Goal: Information Seeking & Learning: Learn about a topic

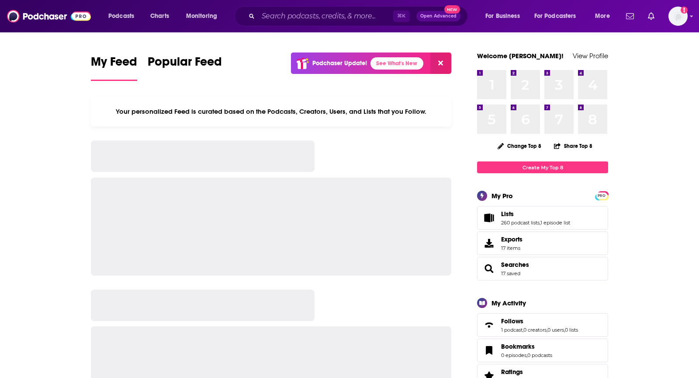
click at [313, 8] on div "⌘ K Open Advanced New" at bounding box center [351, 16] width 234 height 20
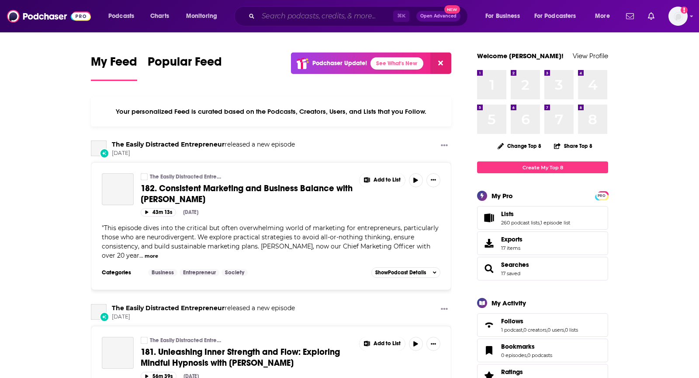
click at [316, 18] on input "Search podcasts, credits, & more..." at bounding box center [325, 16] width 135 height 14
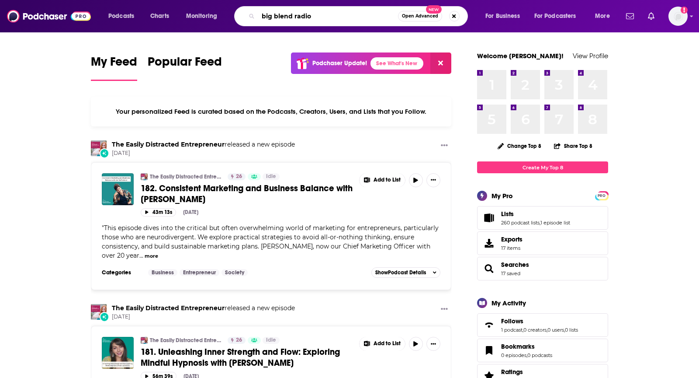
type input "big blend radio"
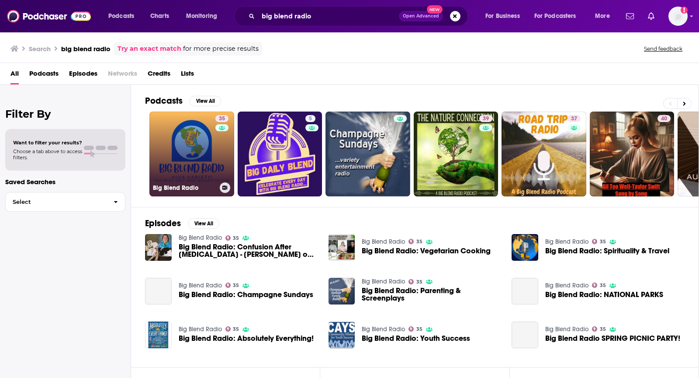
click at [205, 156] on link "35 Big Blend Radio" at bounding box center [191, 153] width 85 height 85
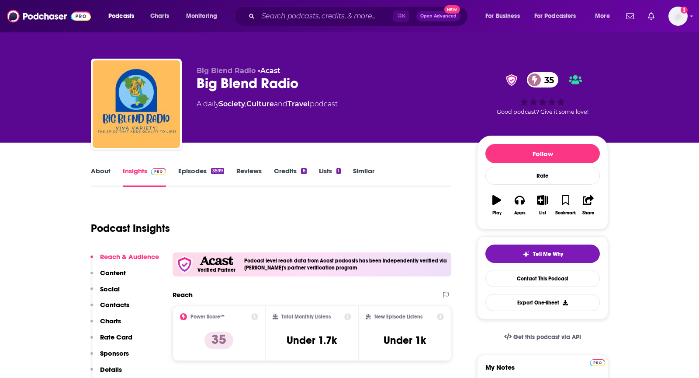
click at [110, 172] on link "About" at bounding box center [101, 177] width 20 height 20
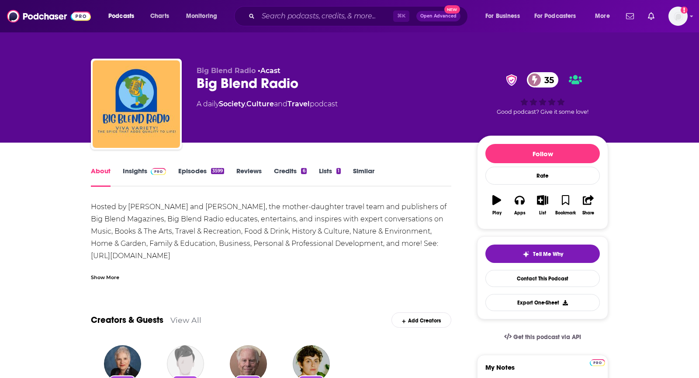
click at [151, 167] on span at bounding box center [158, 171] width 15 height 8
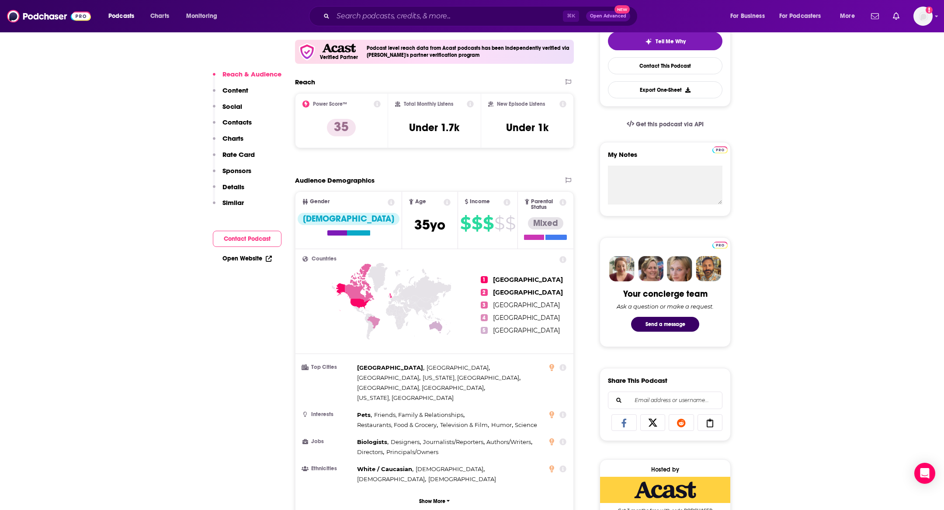
scroll to position [215, 0]
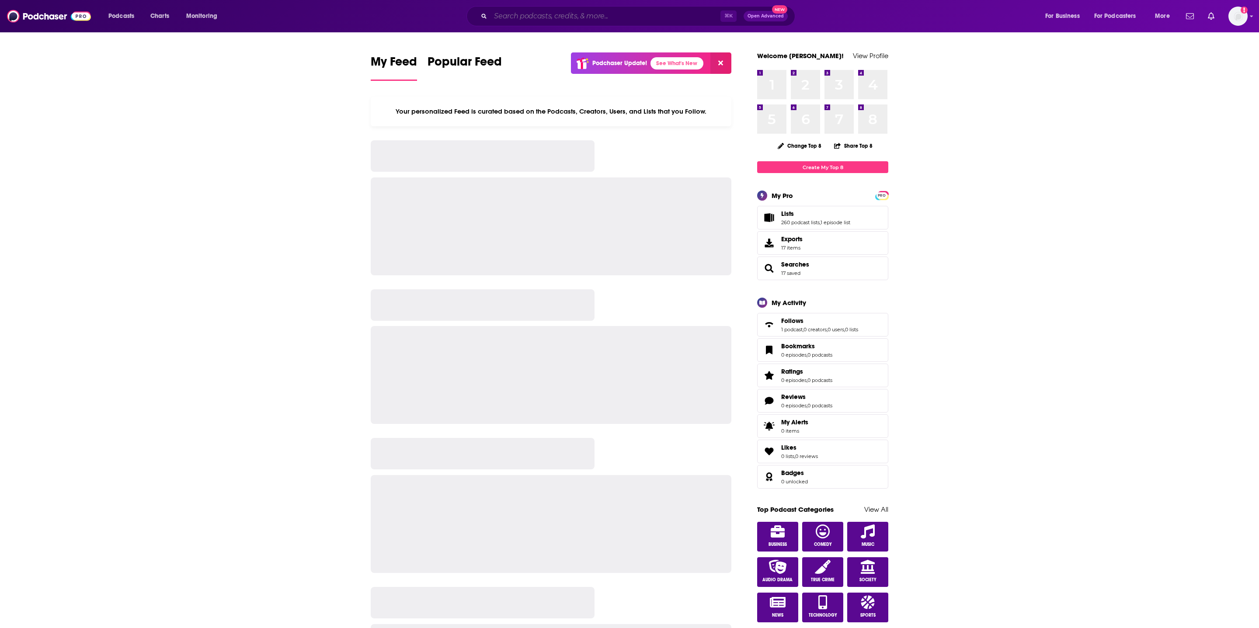
click at [512, 20] on input "Search podcasts, credits, & more..." at bounding box center [605, 16] width 230 height 14
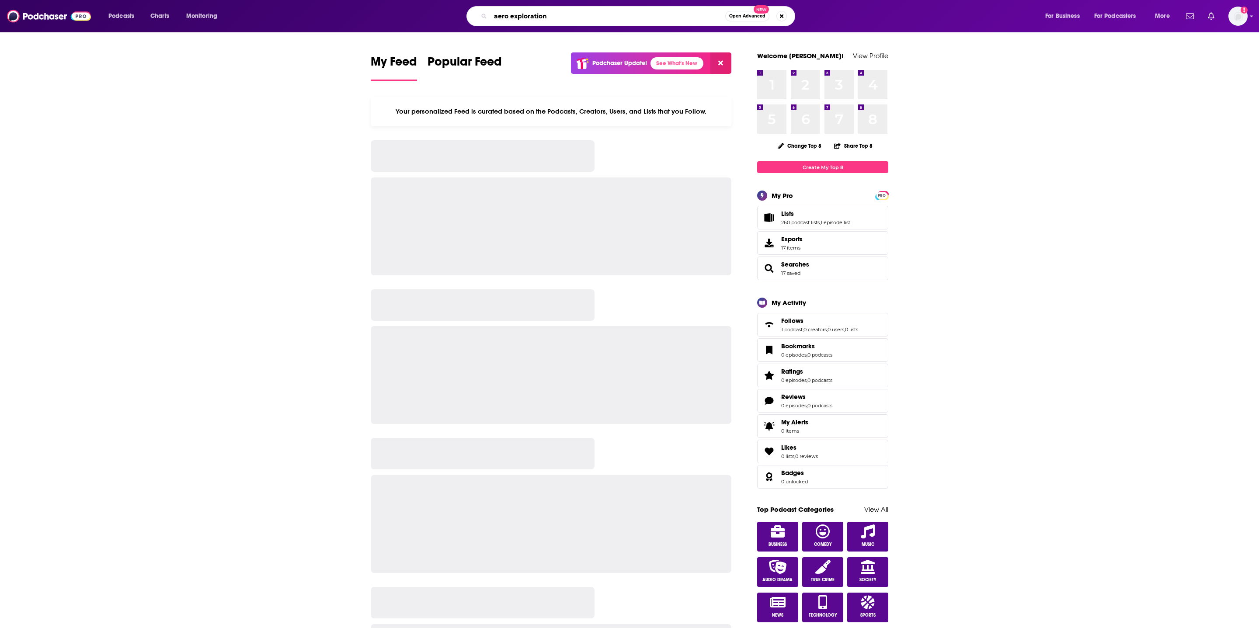
type input "aero exploration"
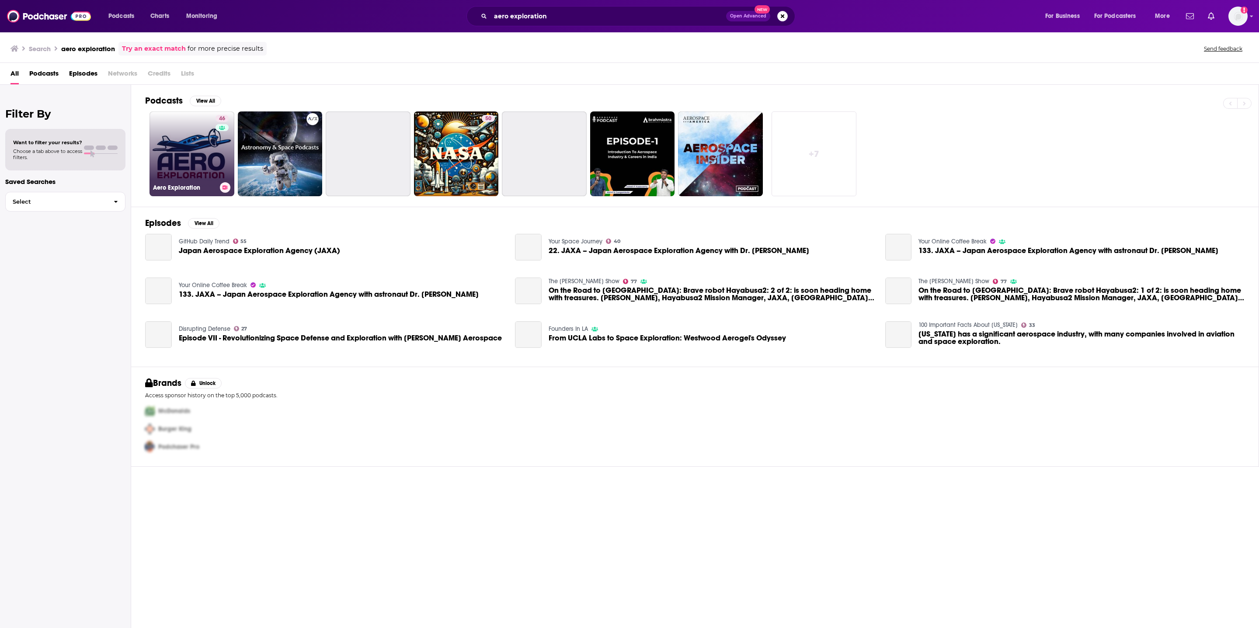
click at [174, 136] on link "46 Aero Exploration" at bounding box center [191, 153] width 85 height 85
